Goal: Task Accomplishment & Management: Use online tool/utility

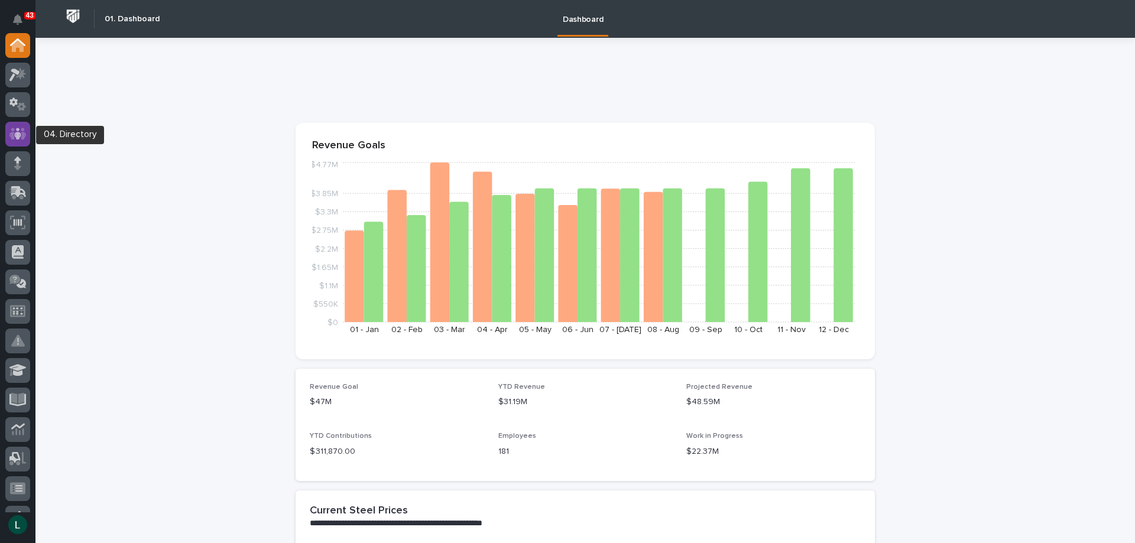
click at [18, 131] on icon at bounding box center [17, 134] width 7 height 12
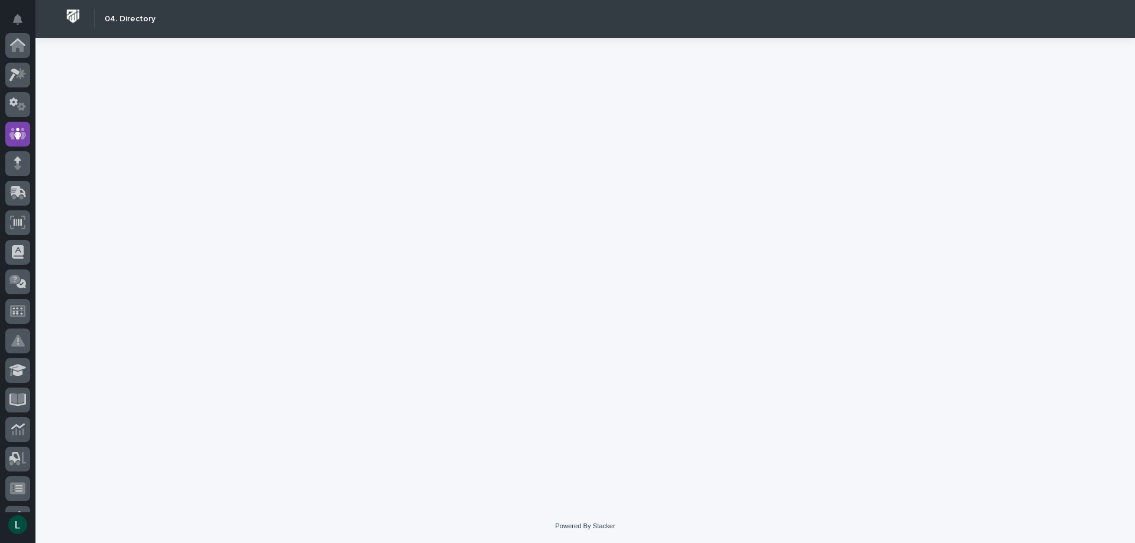
scroll to position [89, 0]
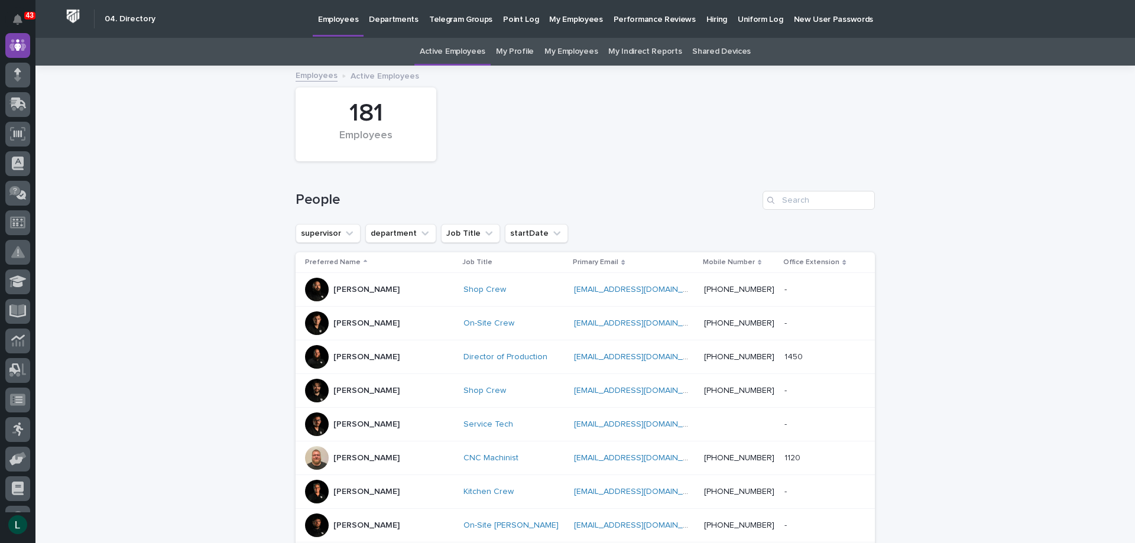
click at [382, 18] on p "Departments" at bounding box center [394, 12] width 50 height 25
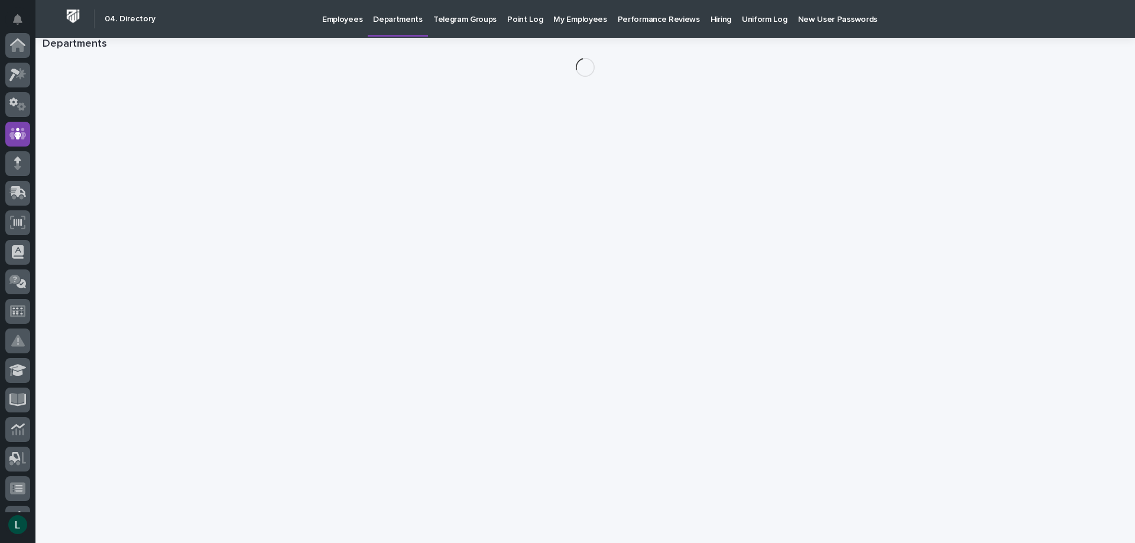
scroll to position [89, 0]
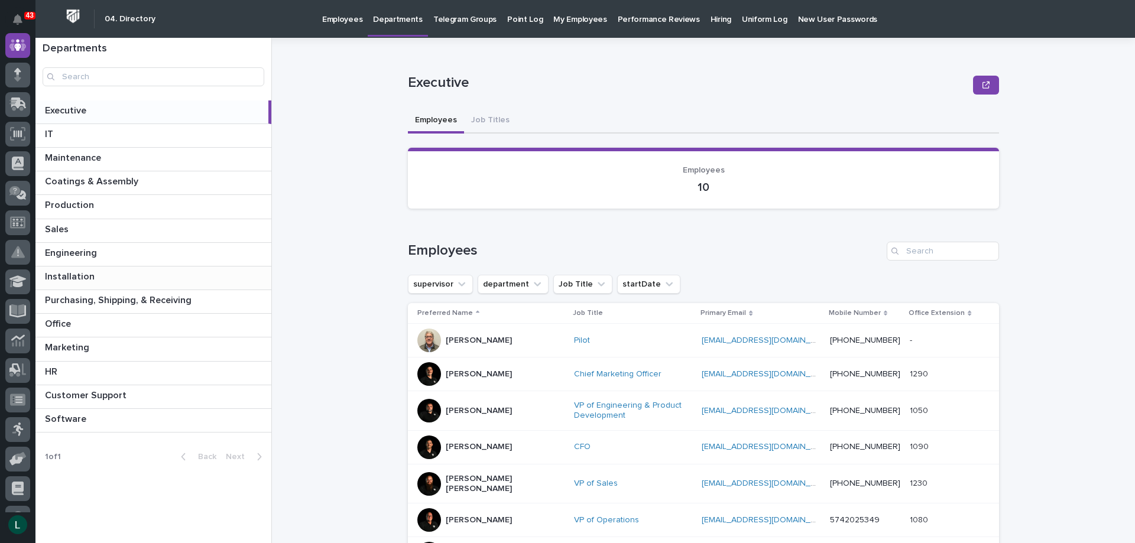
click at [116, 272] on p at bounding box center [156, 276] width 222 height 11
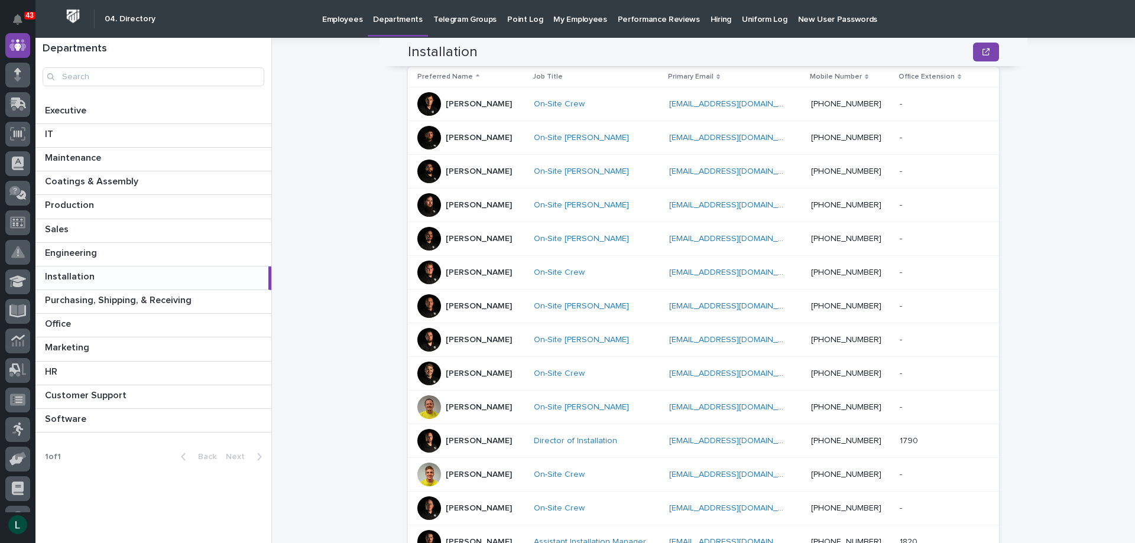
scroll to position [530, 0]
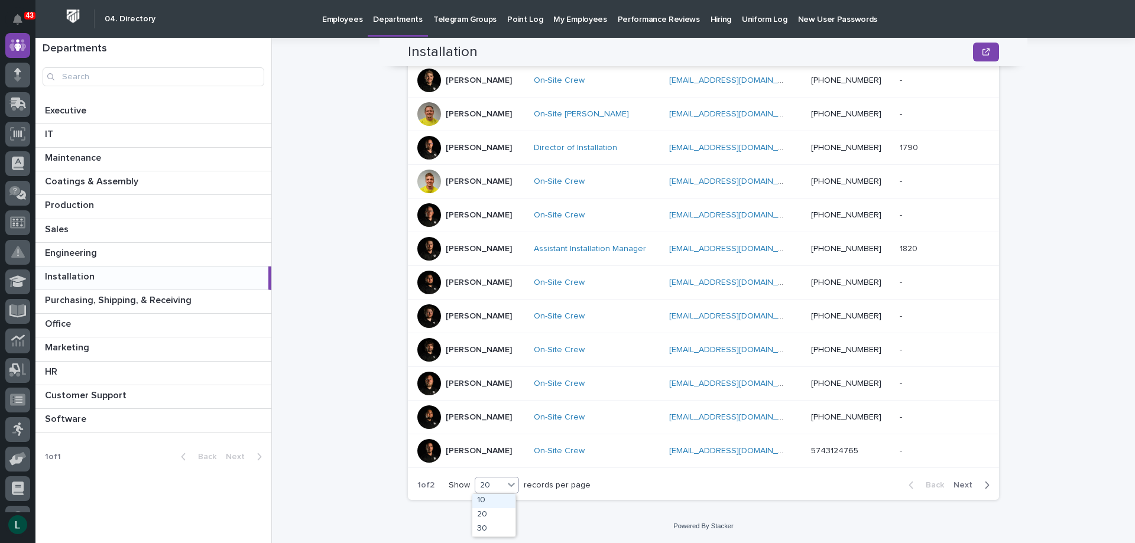
click at [485, 481] on div "20" at bounding box center [489, 485] width 28 height 12
click at [486, 527] on div "30" at bounding box center [493, 529] width 43 height 14
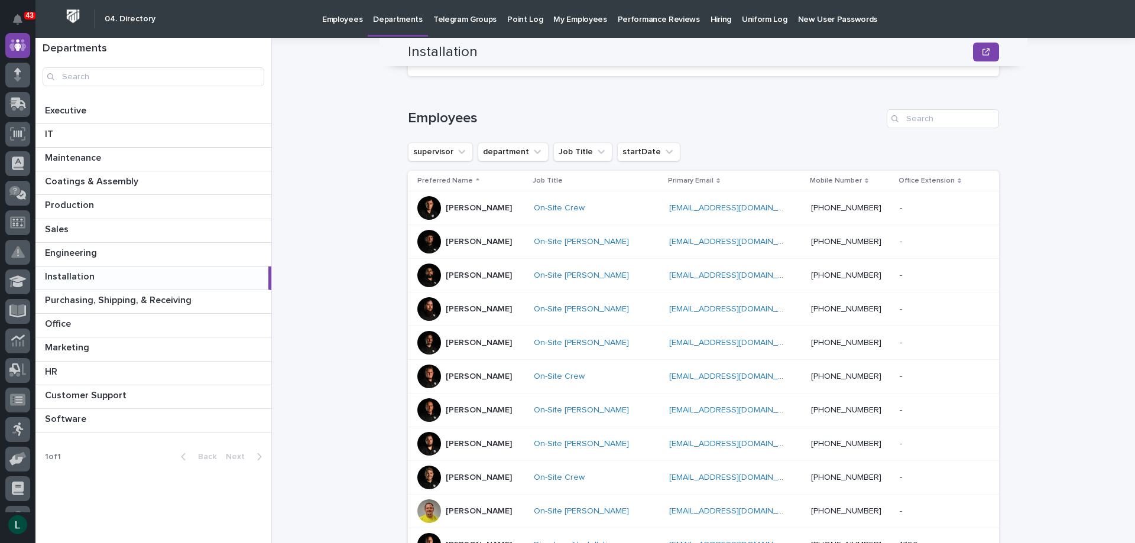
scroll to position [107, 0]
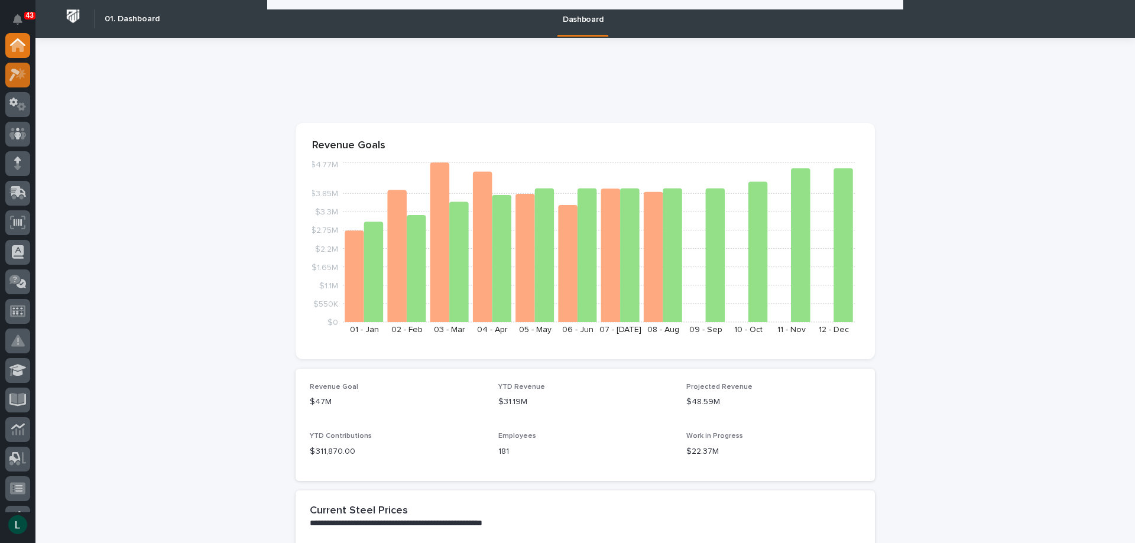
scroll to position [2068, 0]
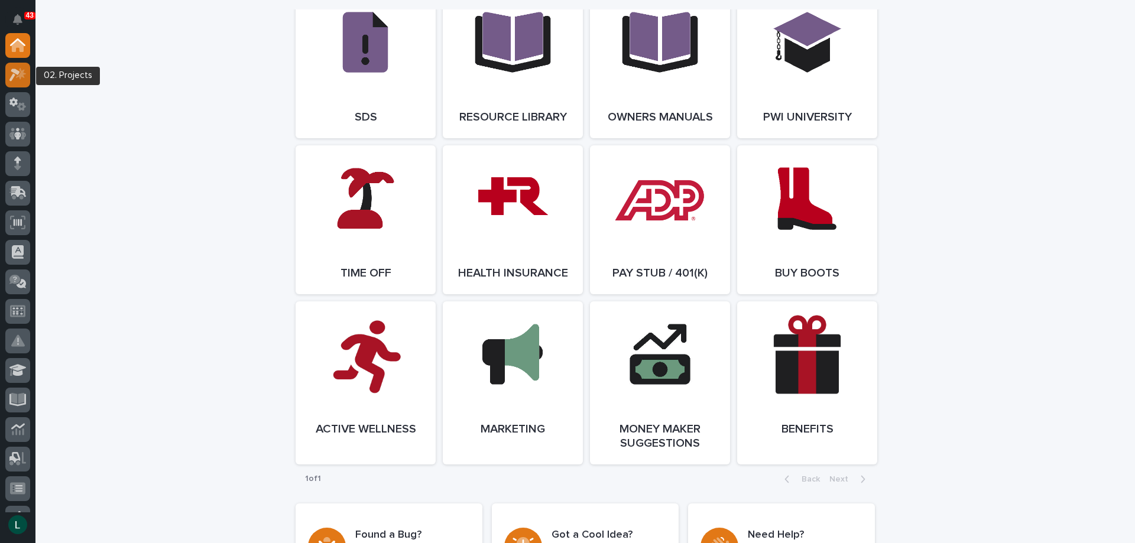
click at [20, 74] on icon at bounding box center [21, 73] width 10 height 12
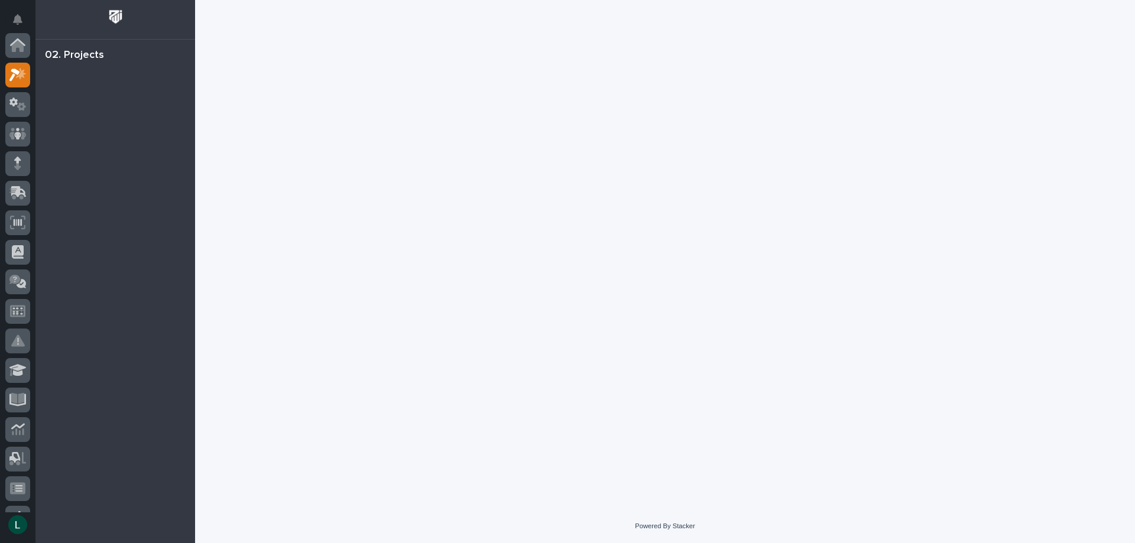
scroll to position [30, 0]
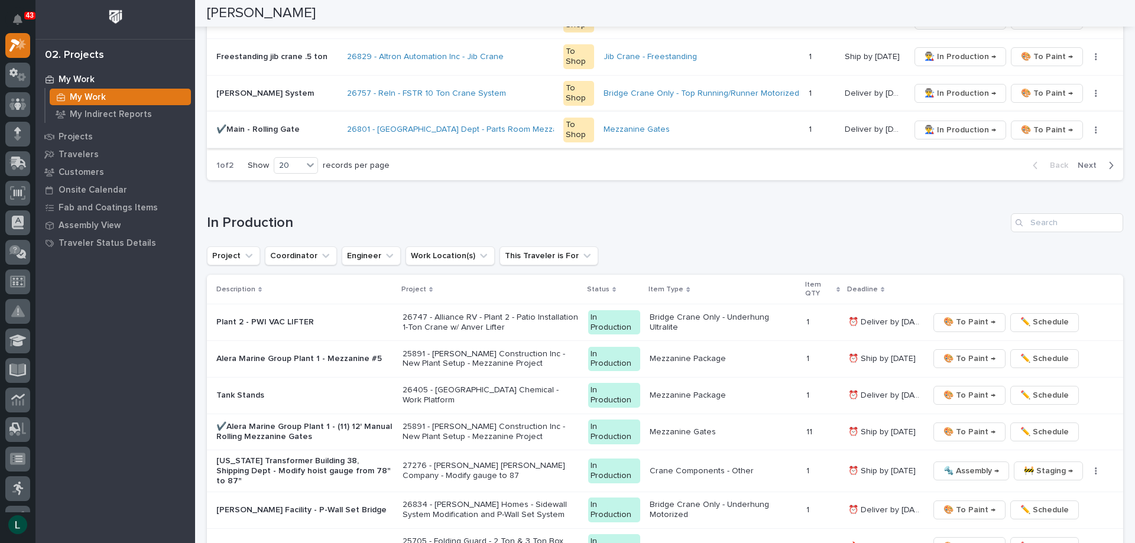
scroll to position [886, 0]
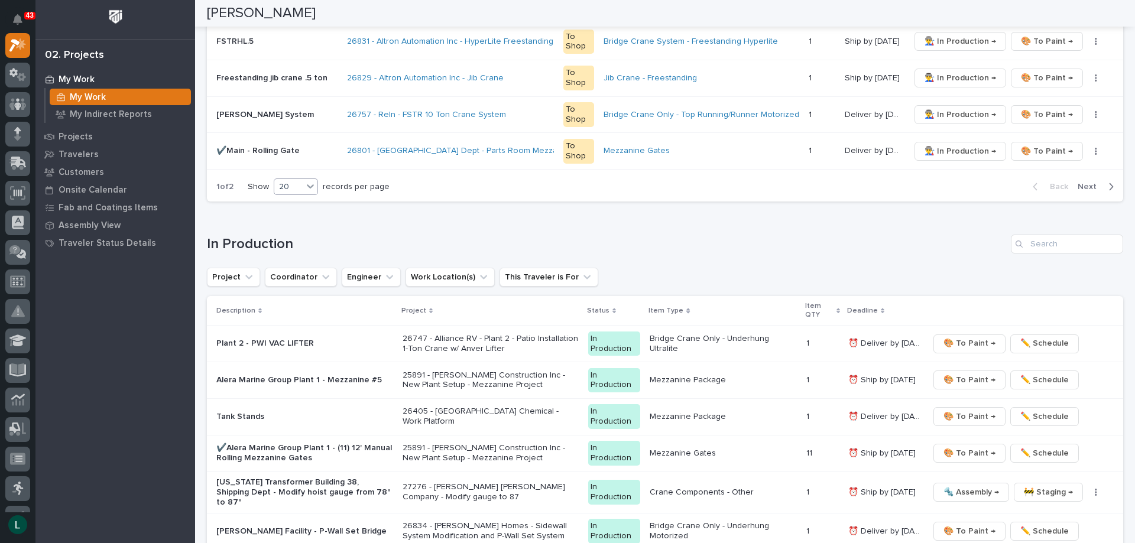
click at [297, 186] on div "20" at bounding box center [288, 187] width 28 height 12
click at [301, 228] on div "30" at bounding box center [296, 231] width 43 height 14
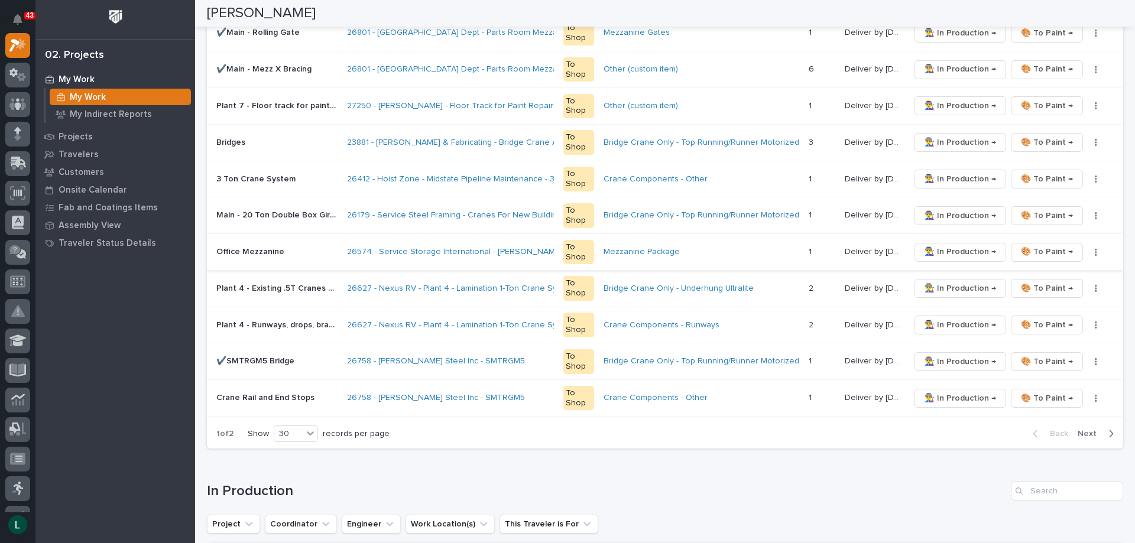
scroll to position [946, 0]
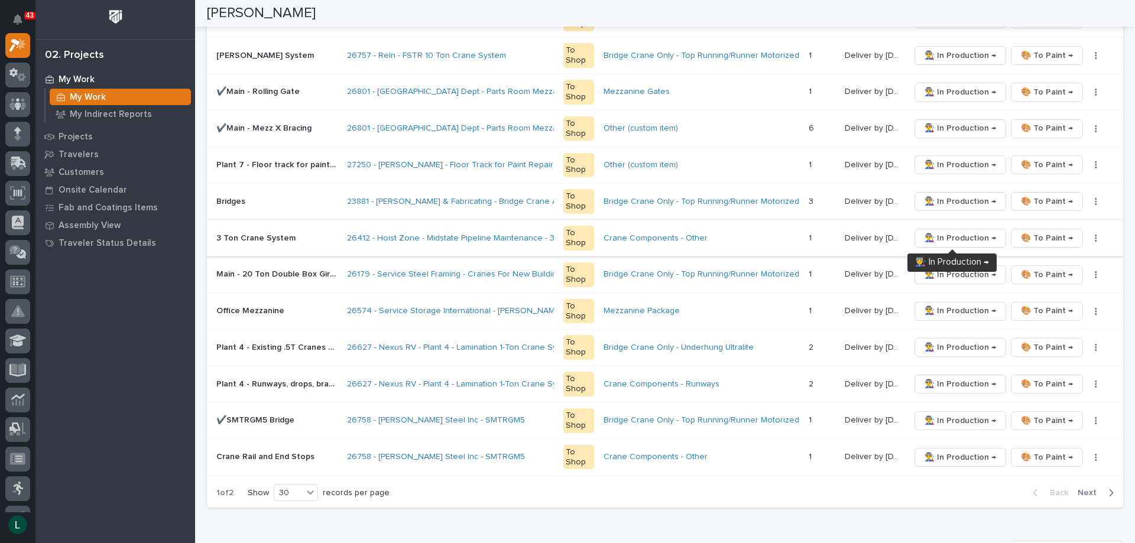
click at [946, 236] on span "👨‍🏭 In Production →" at bounding box center [960, 238] width 72 height 14
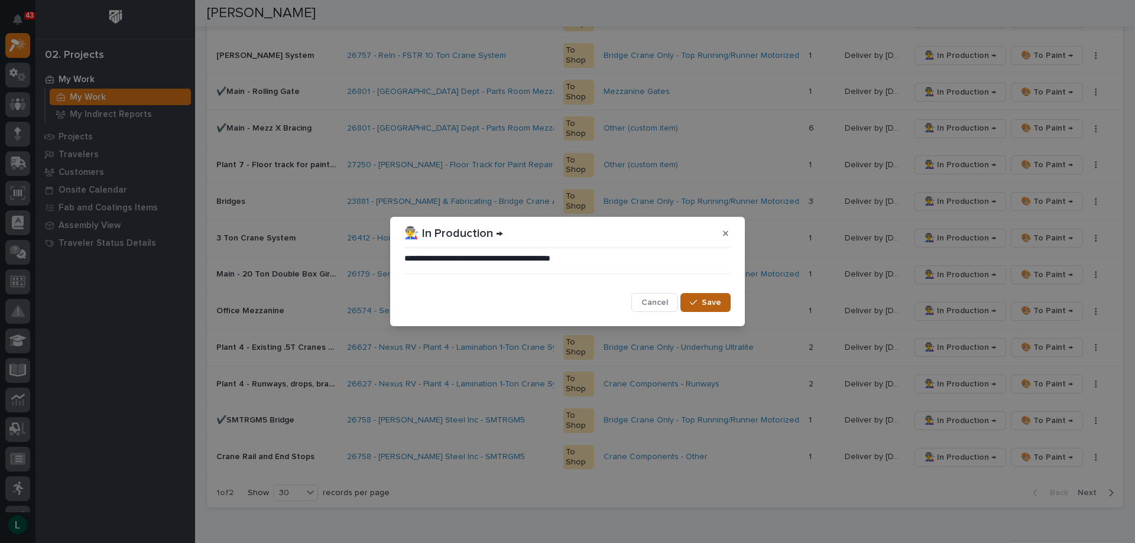
click at [715, 299] on span "Save" at bounding box center [711, 302] width 20 height 11
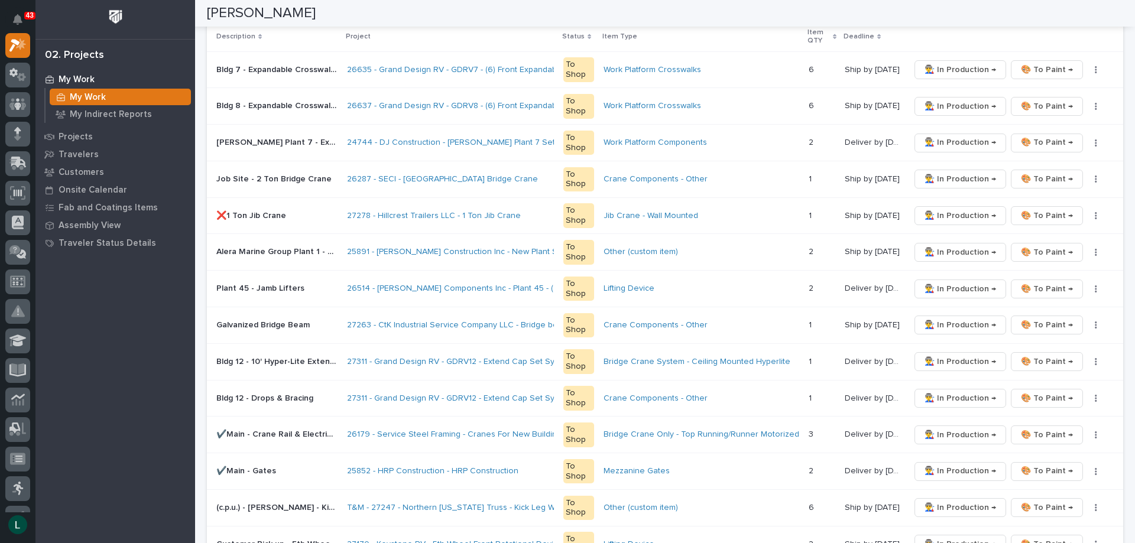
scroll to position [0, 0]
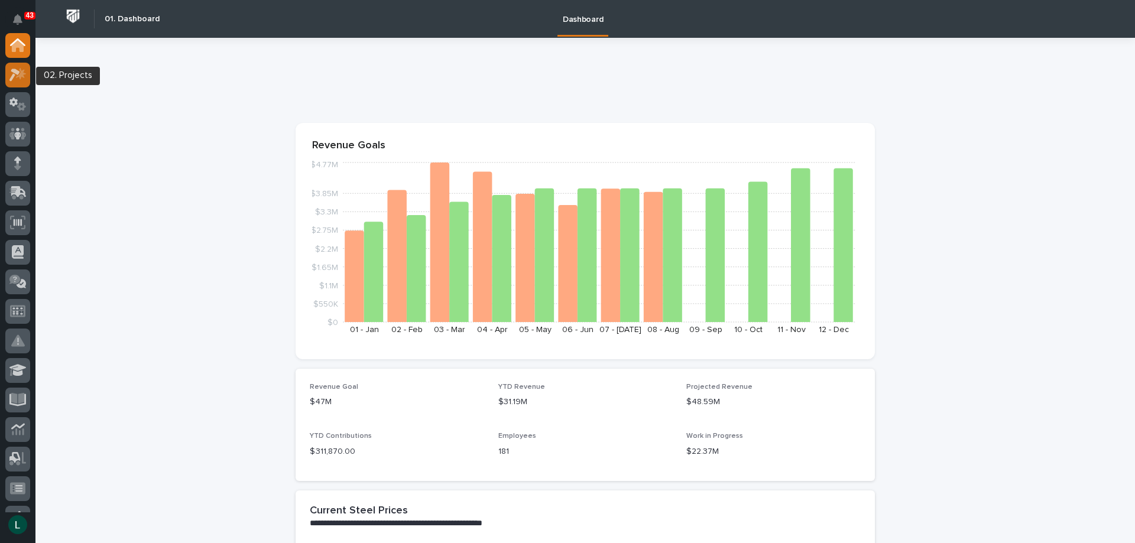
click at [17, 74] on icon at bounding box center [14, 75] width 11 height 13
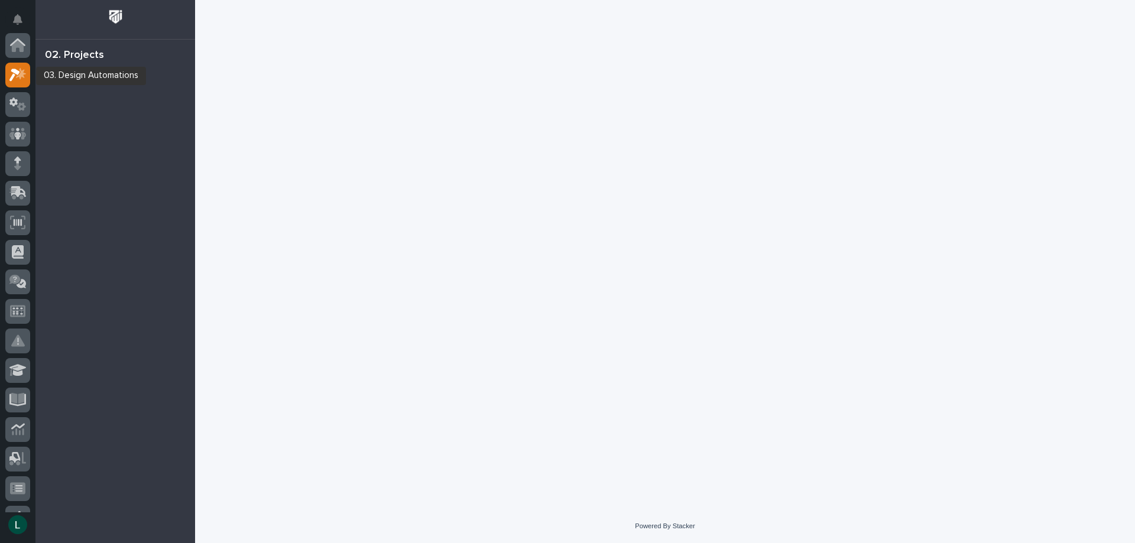
scroll to position [30, 0]
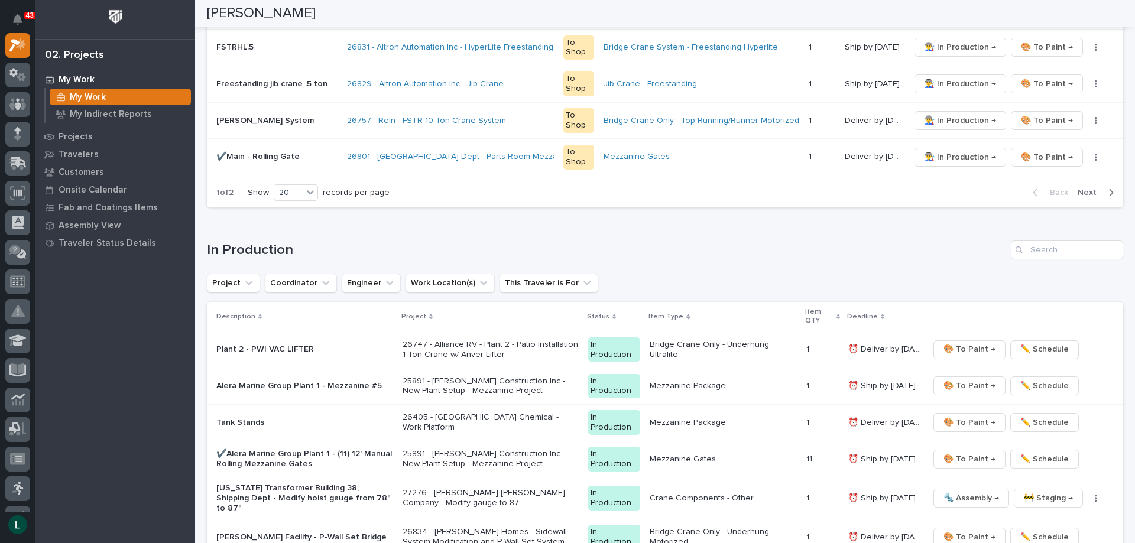
scroll to position [886, 0]
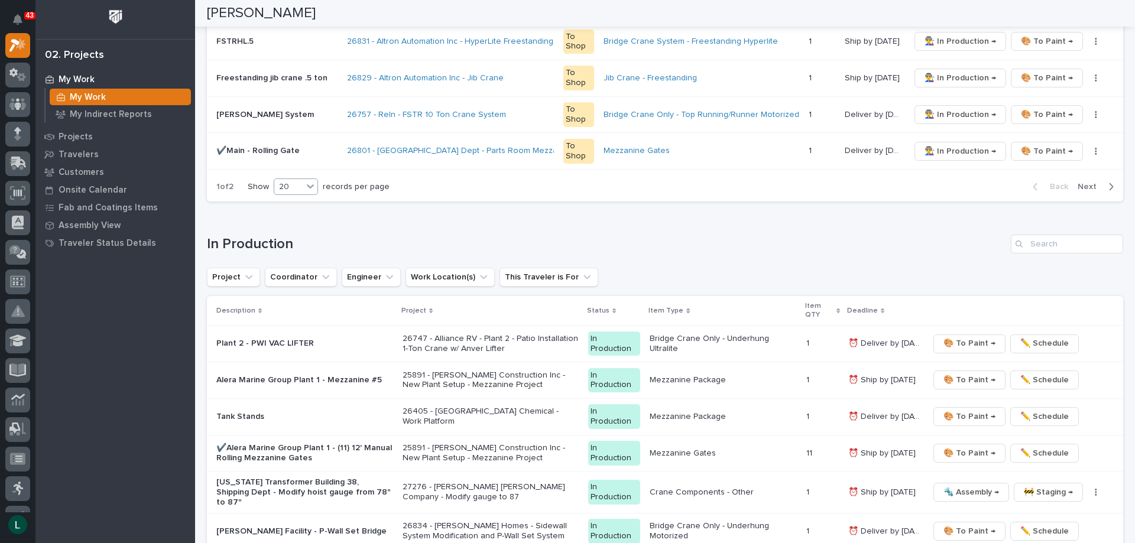
click at [301, 181] on div "20" at bounding box center [288, 187] width 28 height 12
click at [299, 228] on div "30" at bounding box center [296, 231] width 43 height 14
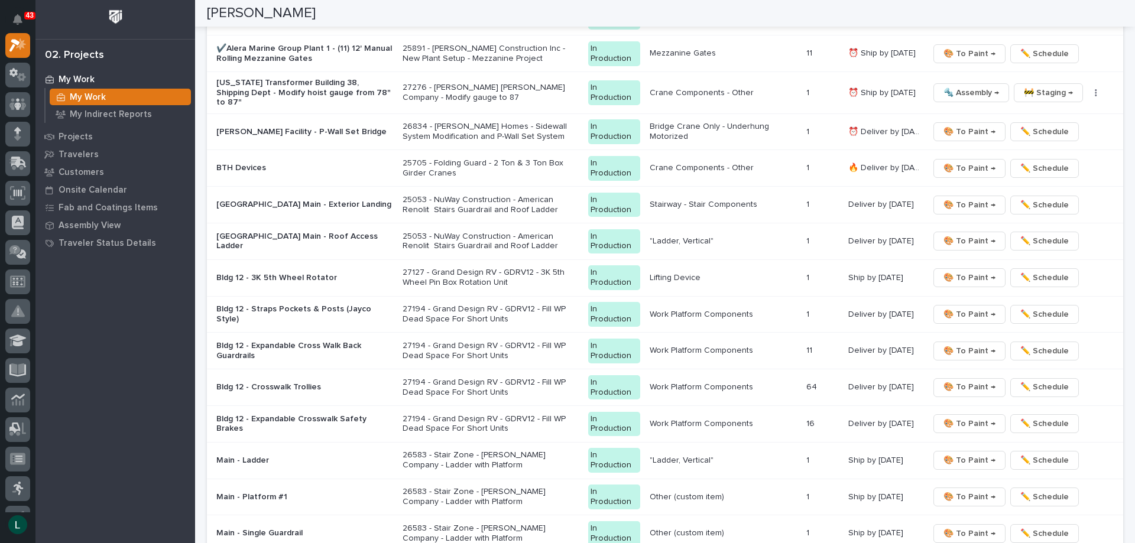
scroll to position [1714, 0]
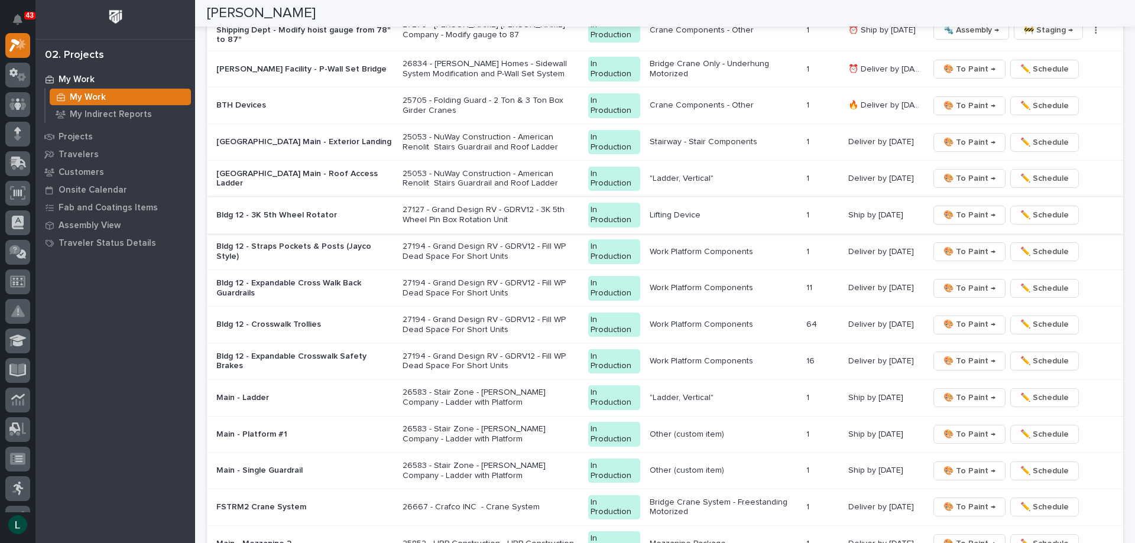
click at [957, 208] on span "🎨 To Paint →" at bounding box center [969, 215] width 52 height 14
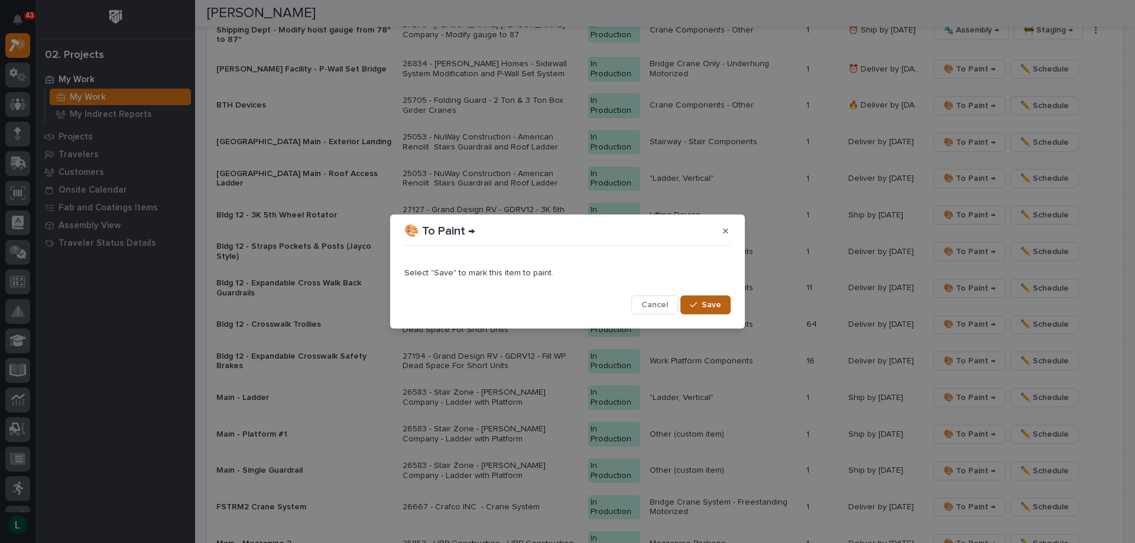
click at [720, 303] on span "Save" at bounding box center [711, 305] width 20 height 11
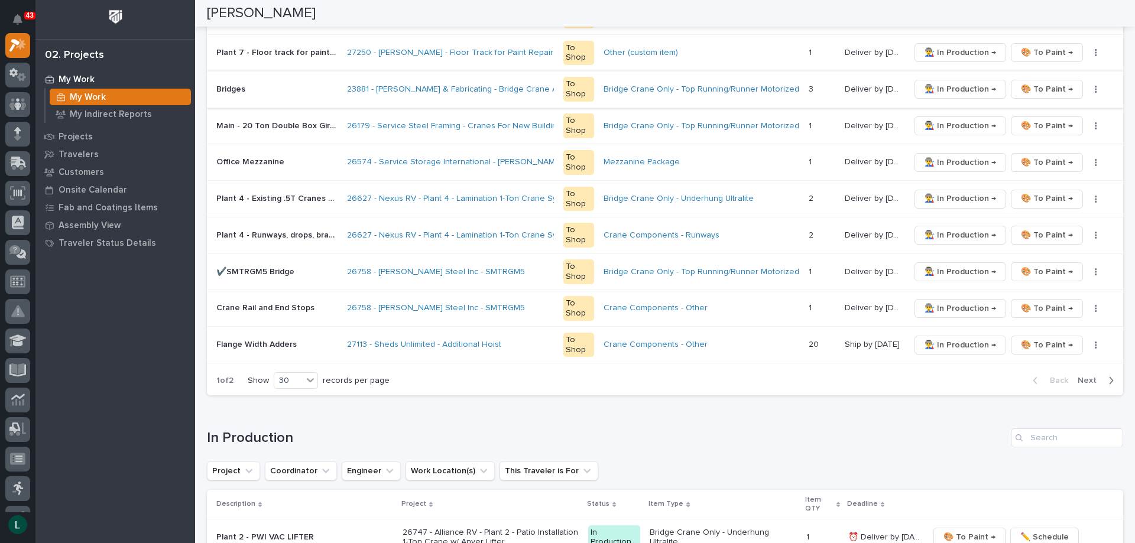
scroll to position [1148, 0]
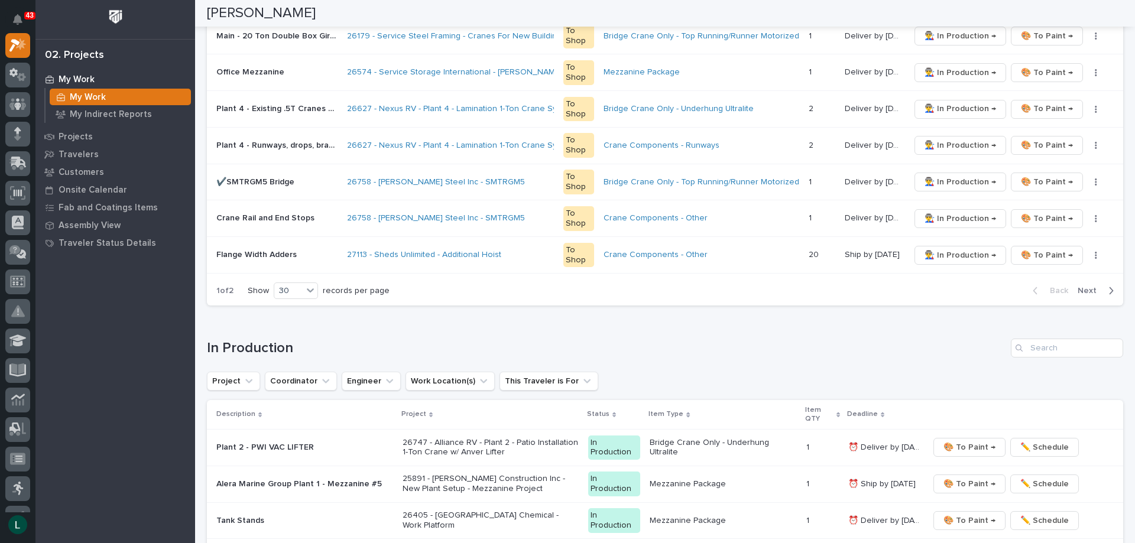
click at [1108, 292] on icon "button" at bounding box center [1110, 290] width 5 height 11
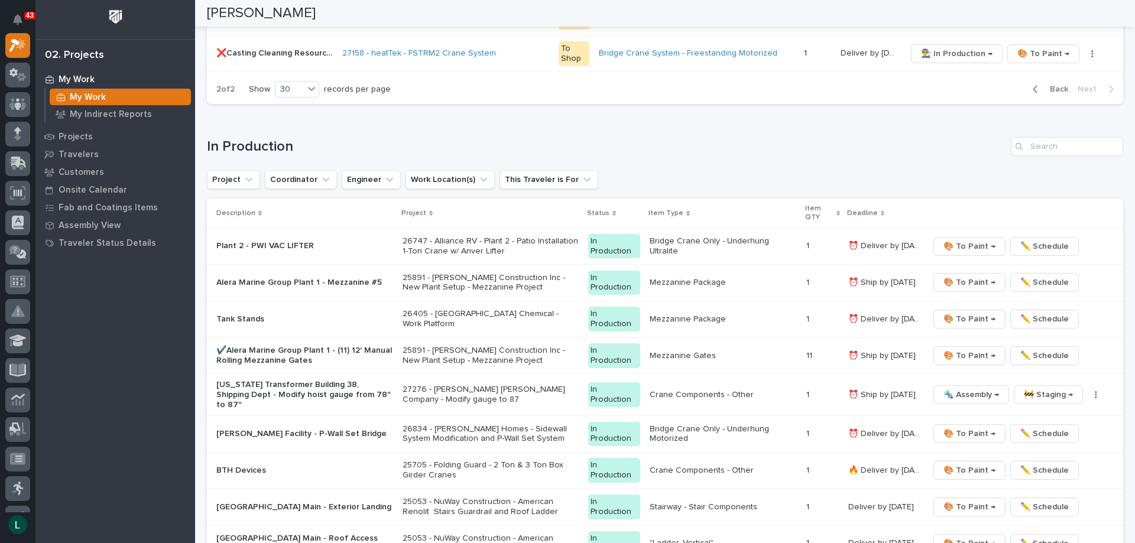
scroll to position [0, 0]
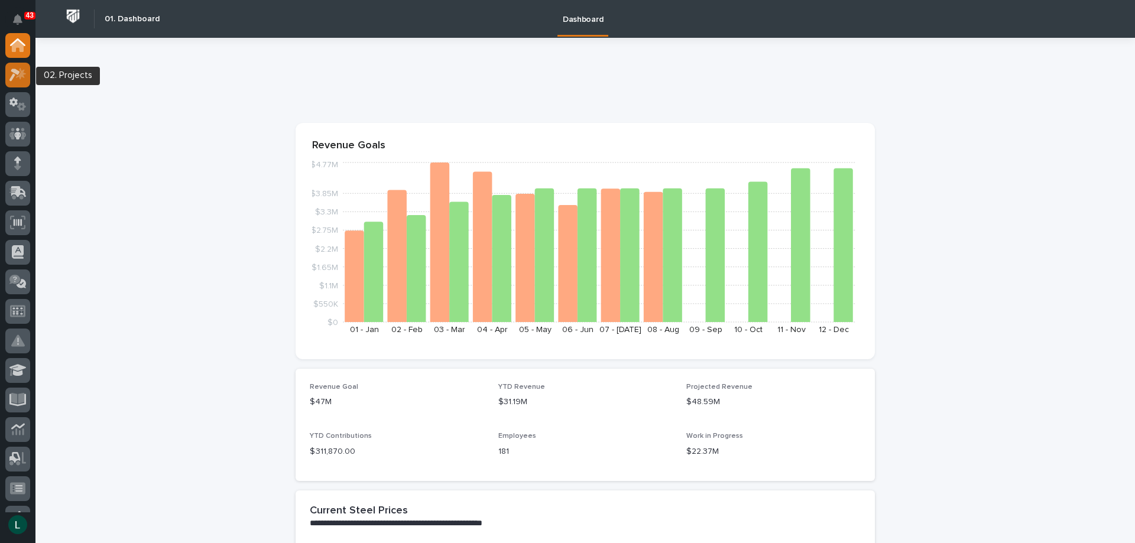
click at [21, 72] on icon at bounding box center [21, 73] width 10 height 12
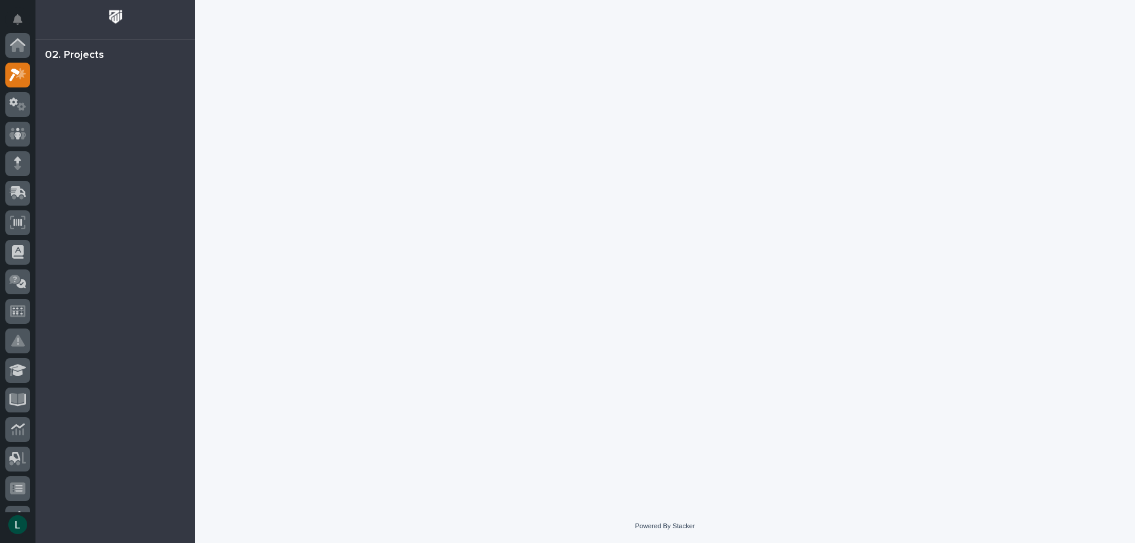
scroll to position [30, 0]
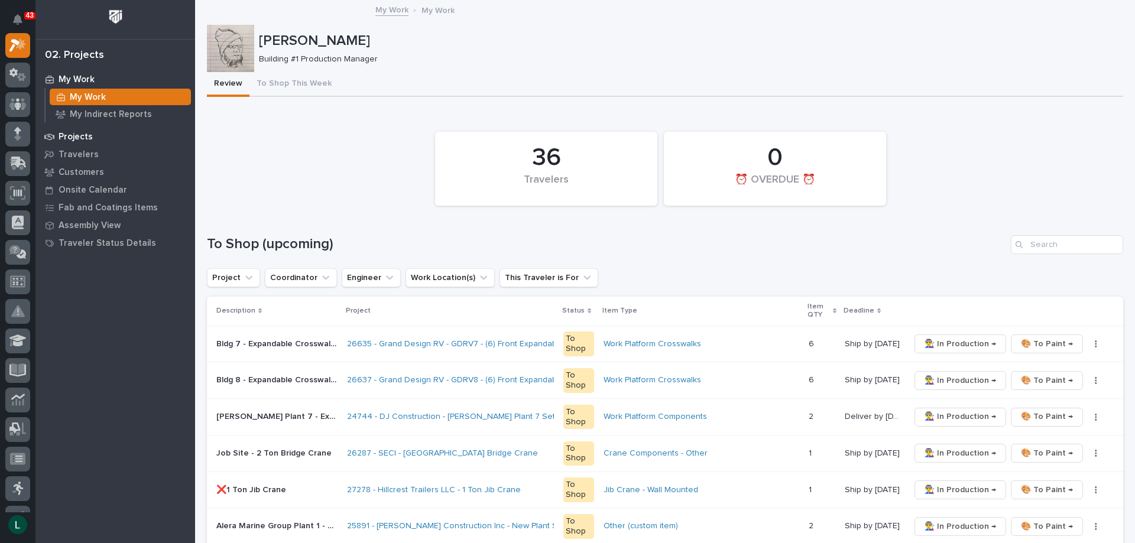
click at [82, 135] on p "Projects" at bounding box center [76, 137] width 34 height 11
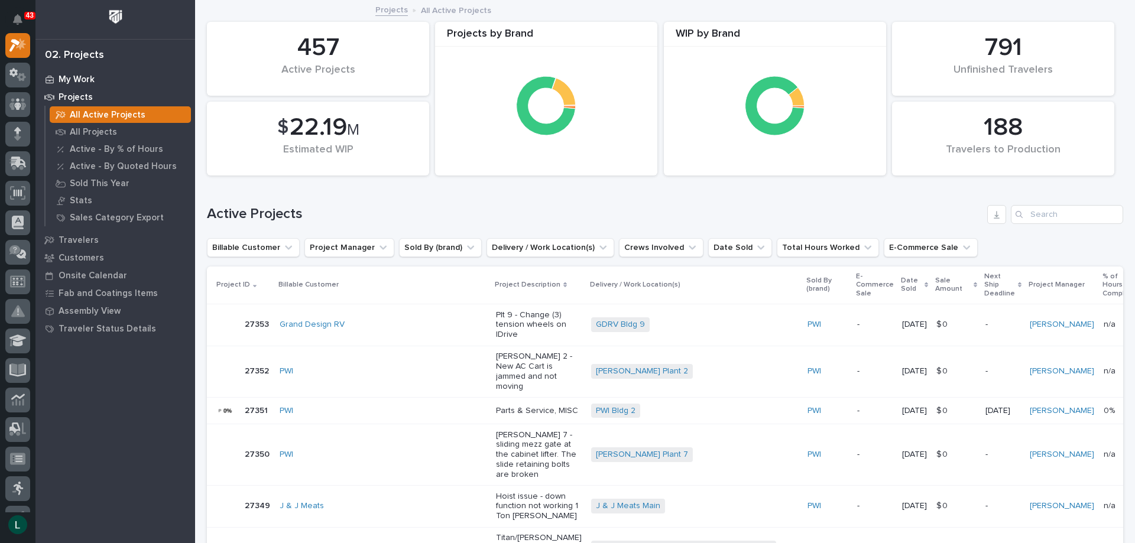
click at [79, 74] on p "My Work" at bounding box center [77, 79] width 36 height 11
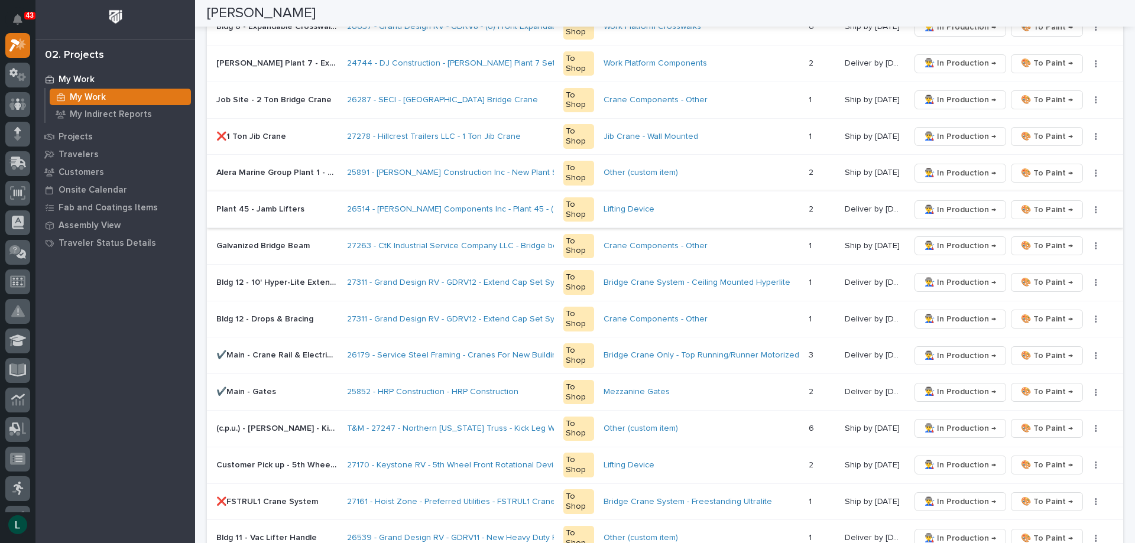
scroll to position [355, 0]
click at [944, 278] on span "👨‍🏭 In Production →" at bounding box center [960, 281] width 72 height 14
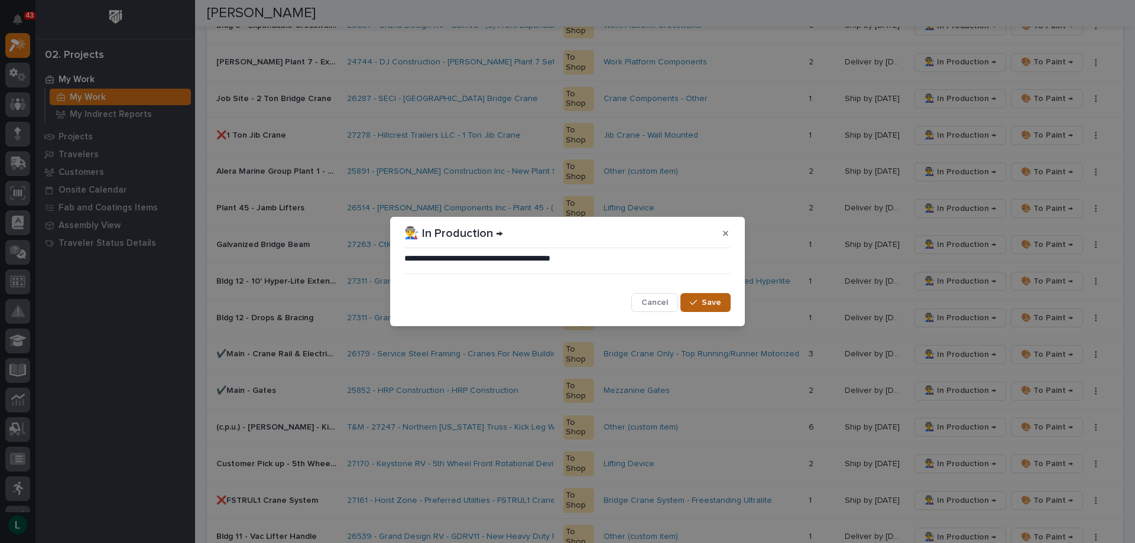
click at [706, 296] on button "Save" at bounding box center [705, 302] width 50 height 19
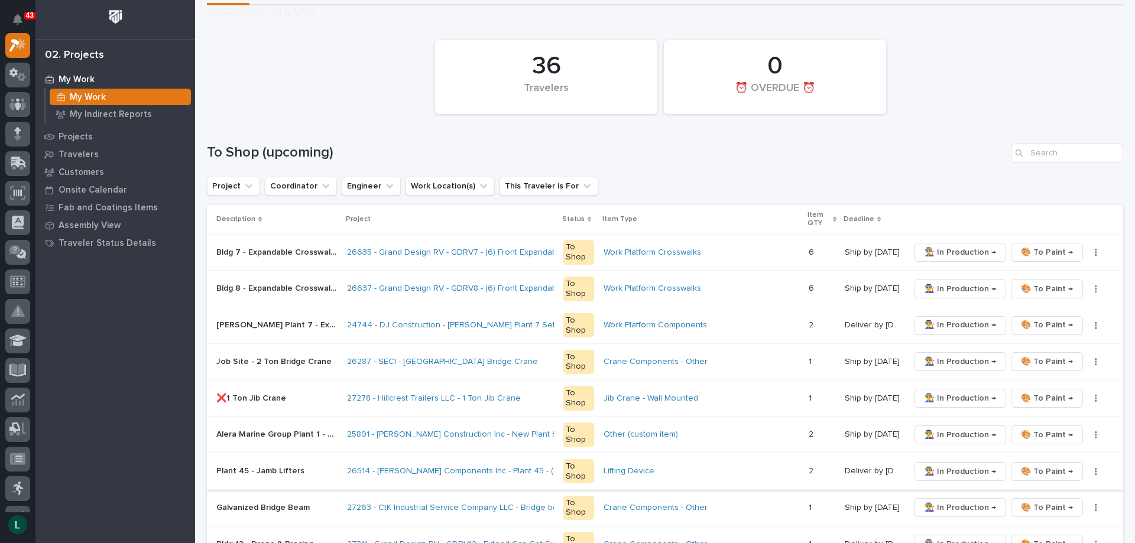
scroll to position [118, 0]
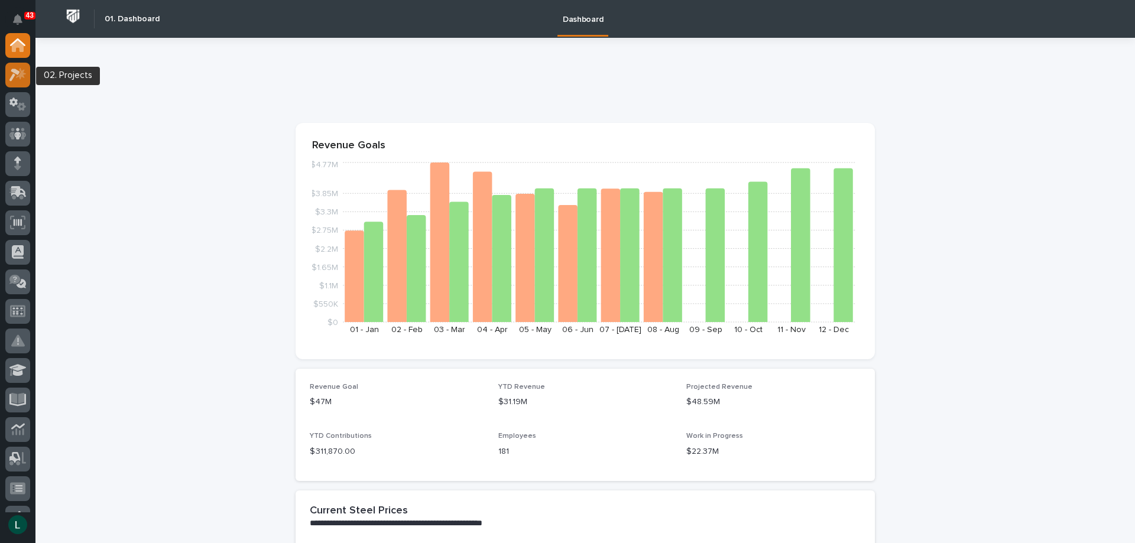
click at [14, 70] on icon at bounding box center [14, 75] width 11 height 13
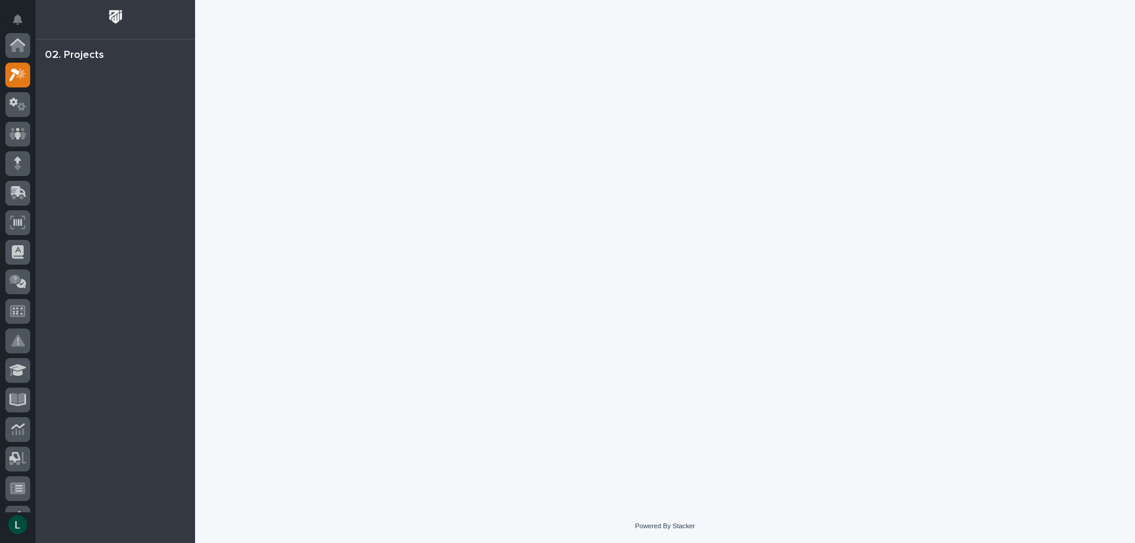
scroll to position [30, 0]
